Goal: Information Seeking & Learning: Learn about a topic

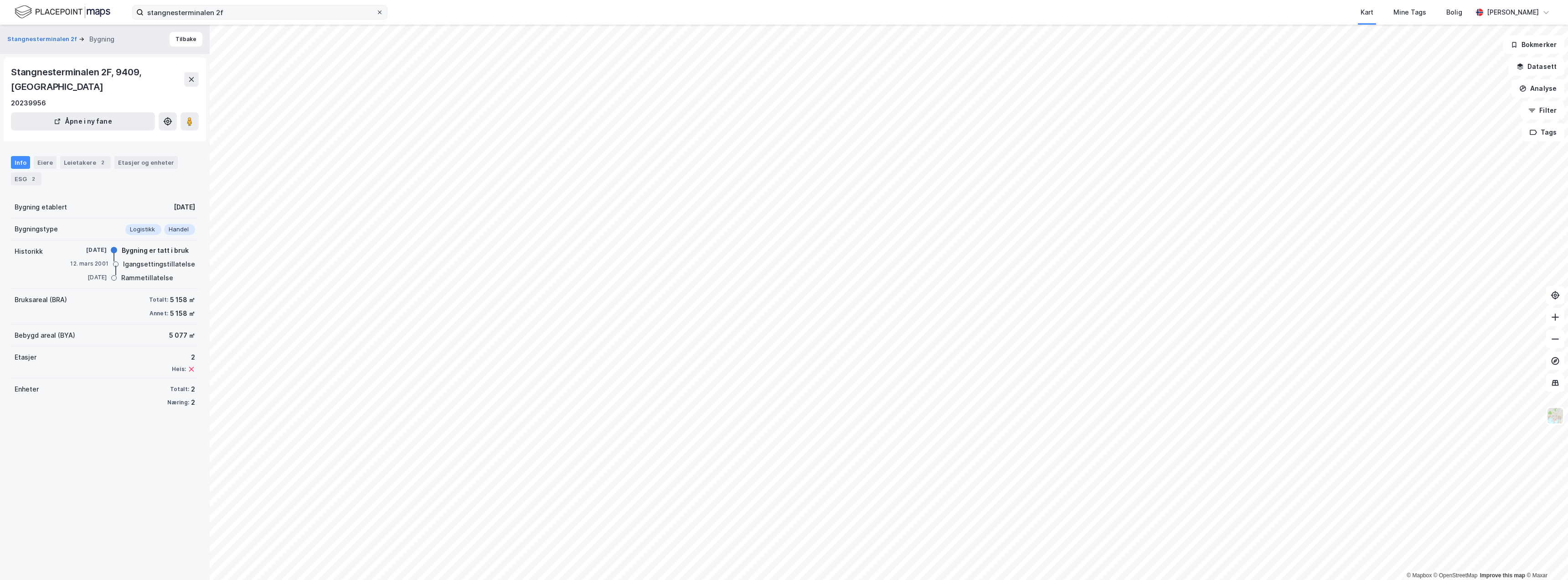
click at [381, 12] on icon at bounding box center [379, 12] width 5 height 5
click at [376, 12] on input "stangnesterminalen 2f" at bounding box center [260, 12] width 233 height 14
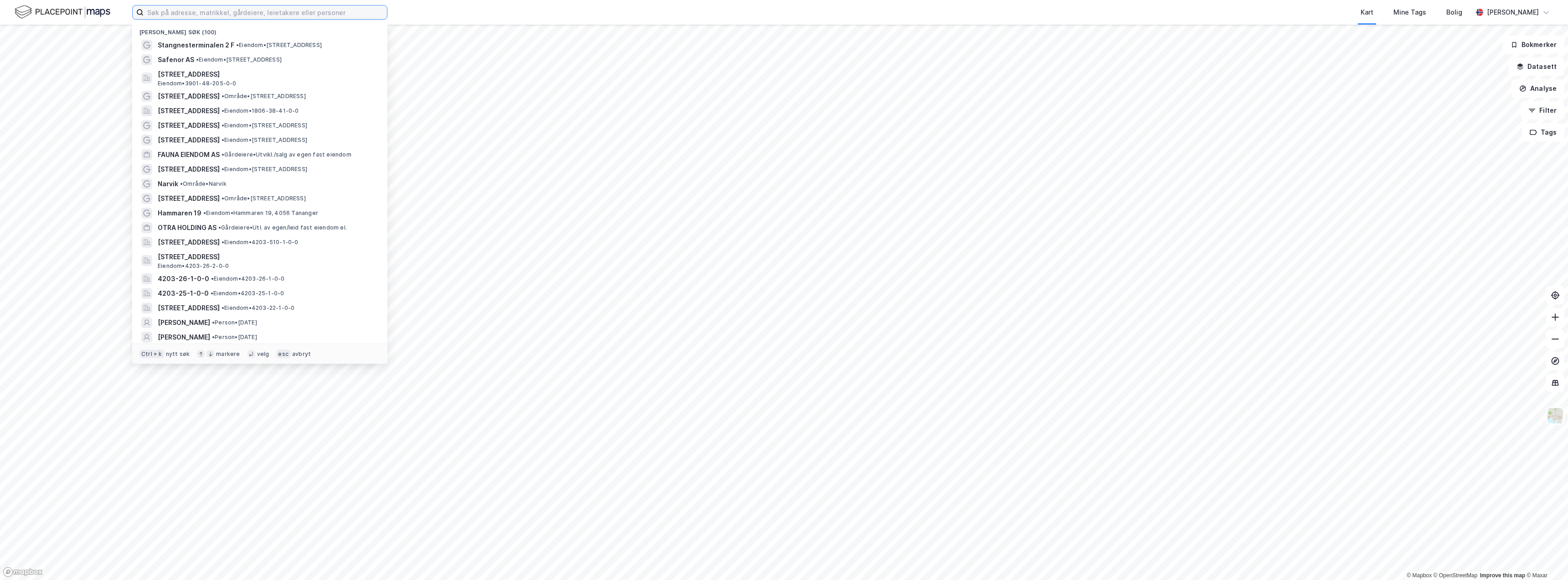
click at [333, 11] on input at bounding box center [265, 12] width 244 height 14
click at [222, 97] on span "• Område • [STREET_ADDRESS]" at bounding box center [264, 96] width 85 height 7
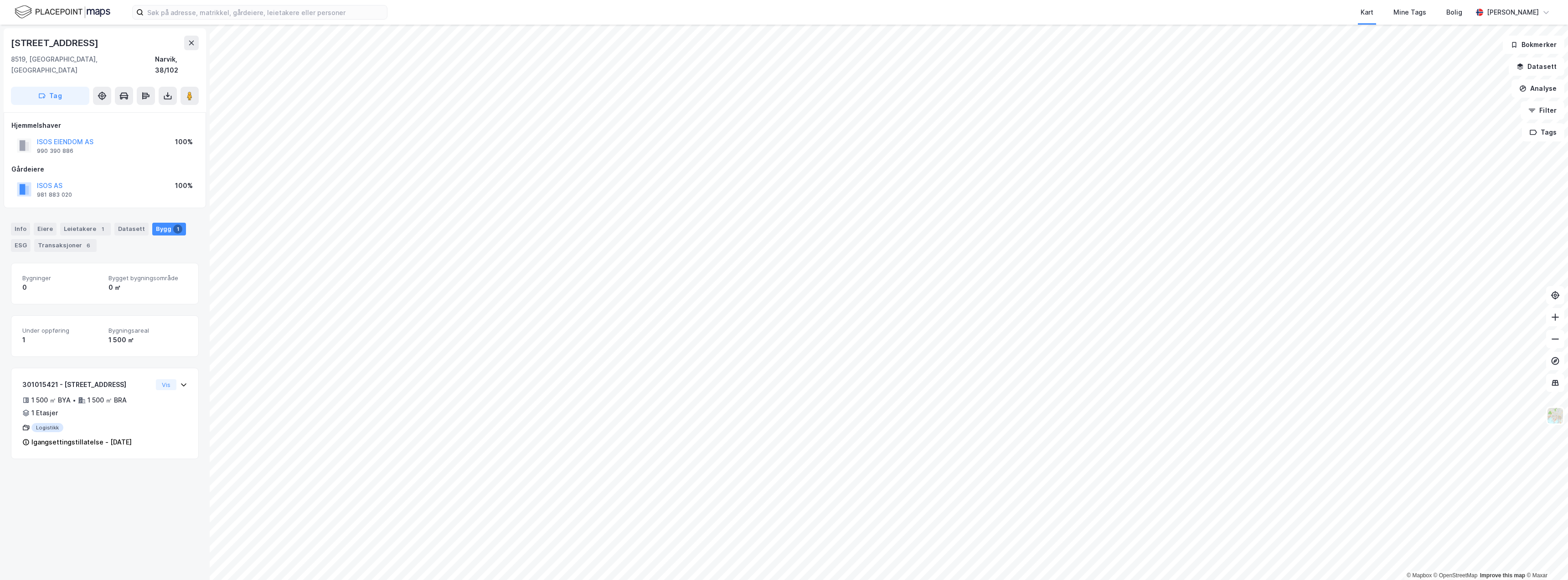
click at [8, 220] on div "Info [PERSON_NAME] 1 Datasett Bygg 1 ESG Transaksjoner 6" at bounding box center [105, 233] width 210 height 44
click at [13, 222] on div "Info" at bounding box center [21, 229] width 19 height 13
